Goal: Task Accomplishment & Management: Manage account settings

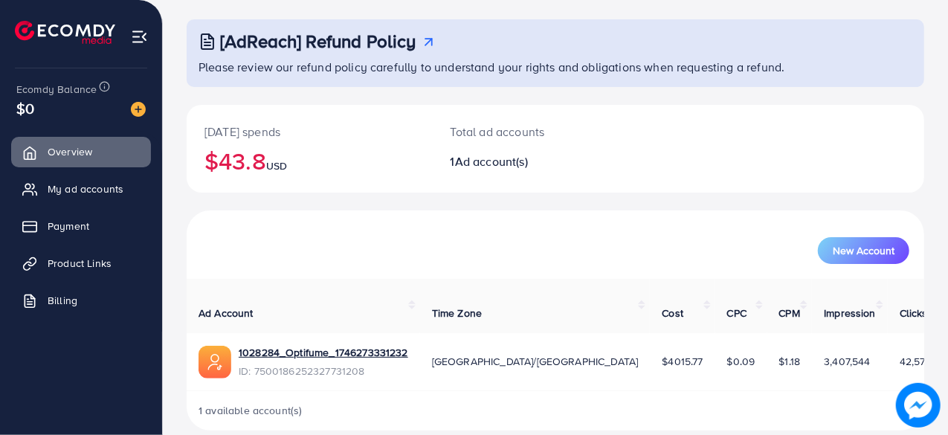
scroll to position [76, 0]
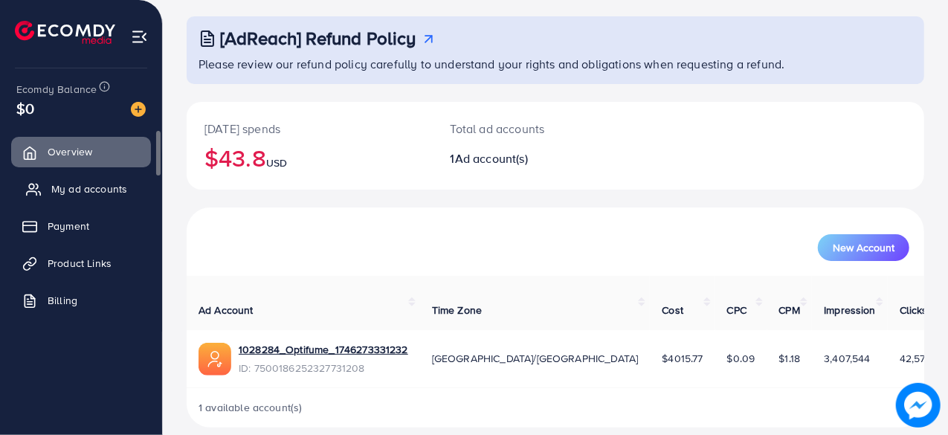
click at [90, 191] on span "My ad accounts" at bounding box center [89, 188] width 76 height 15
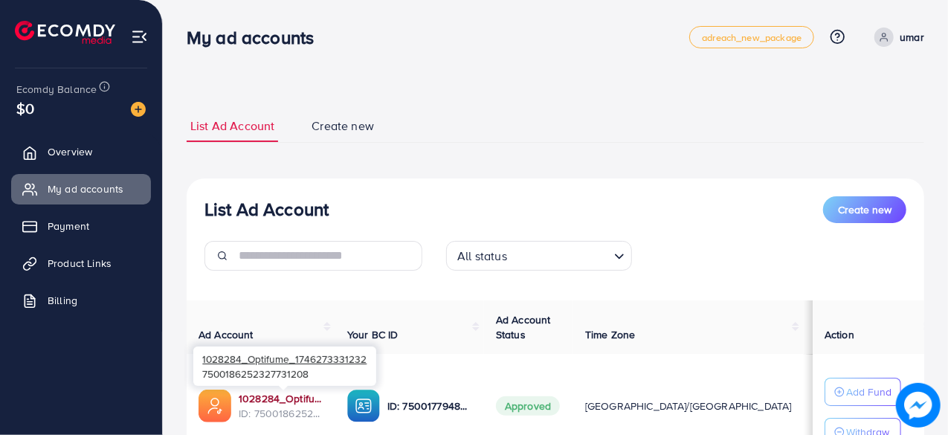
click at [283, 401] on link "1028284_Optifume_1746273331232" at bounding box center [281, 398] width 85 height 15
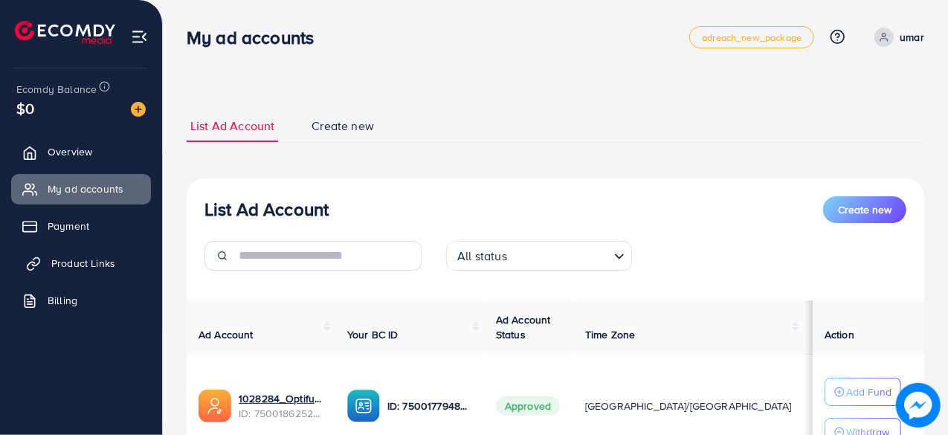
click at [67, 265] on span "Product Links" at bounding box center [83, 263] width 64 height 15
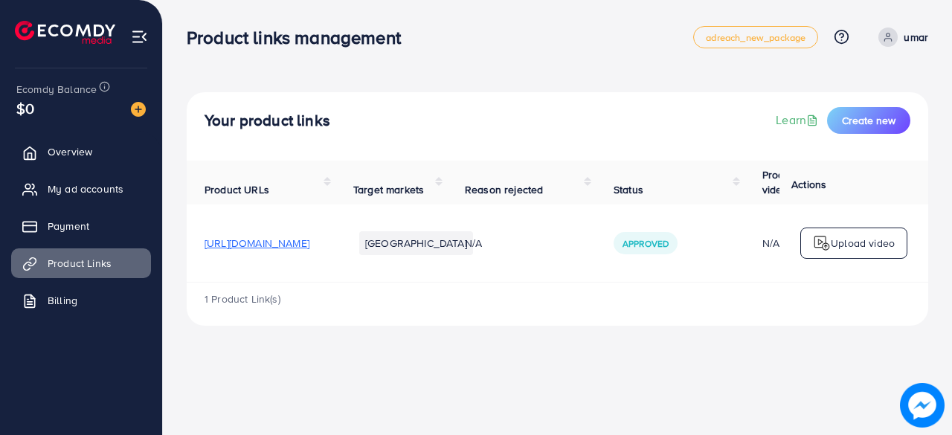
click at [309, 251] on span "[URL][DOMAIN_NAME]" at bounding box center [256, 243] width 105 height 15
click at [100, 193] on span "My ad accounts" at bounding box center [89, 188] width 76 height 15
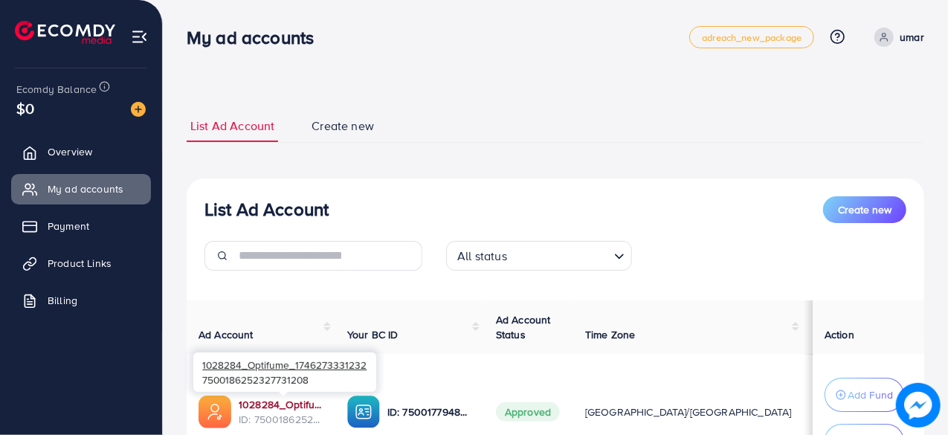
click at [296, 404] on link "1028284_Optifume_1746273331232" at bounding box center [281, 404] width 85 height 15
